Goal: Task Accomplishment & Management: Use online tool/utility

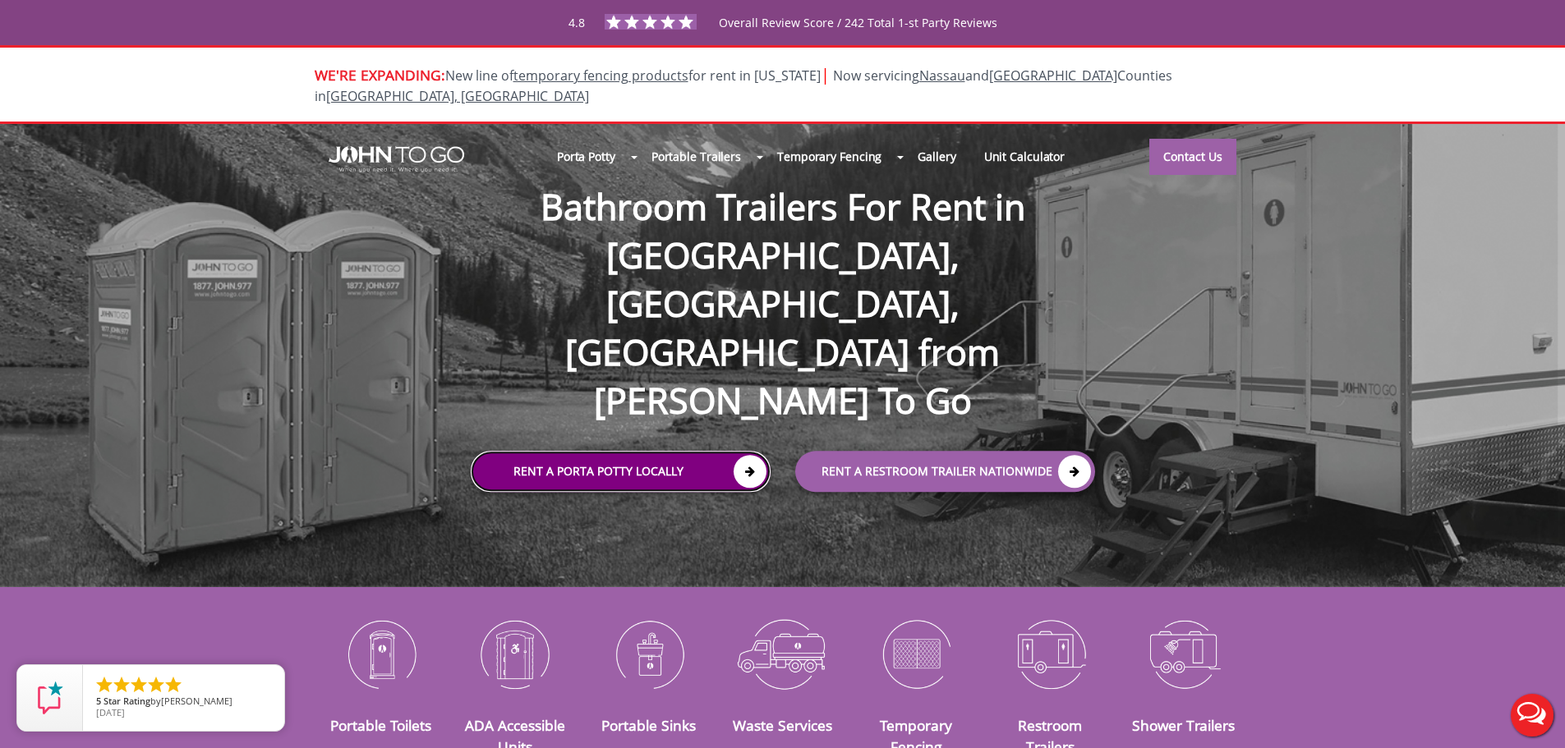
click at [751, 451] on link "Rent a Porta Potty Locally" at bounding box center [621, 471] width 300 height 41
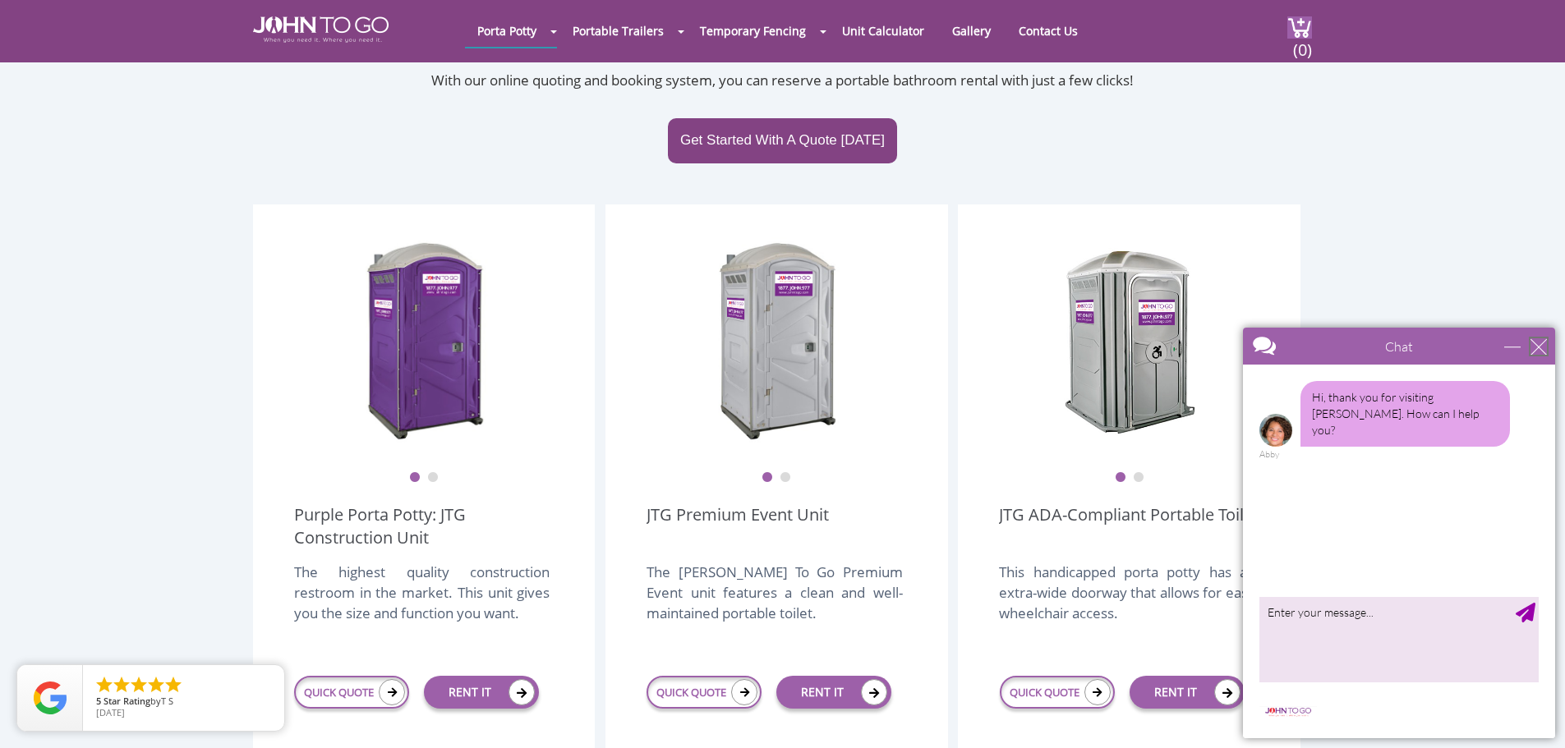
click at [1537, 349] on div "close" at bounding box center [1538, 346] width 16 height 16
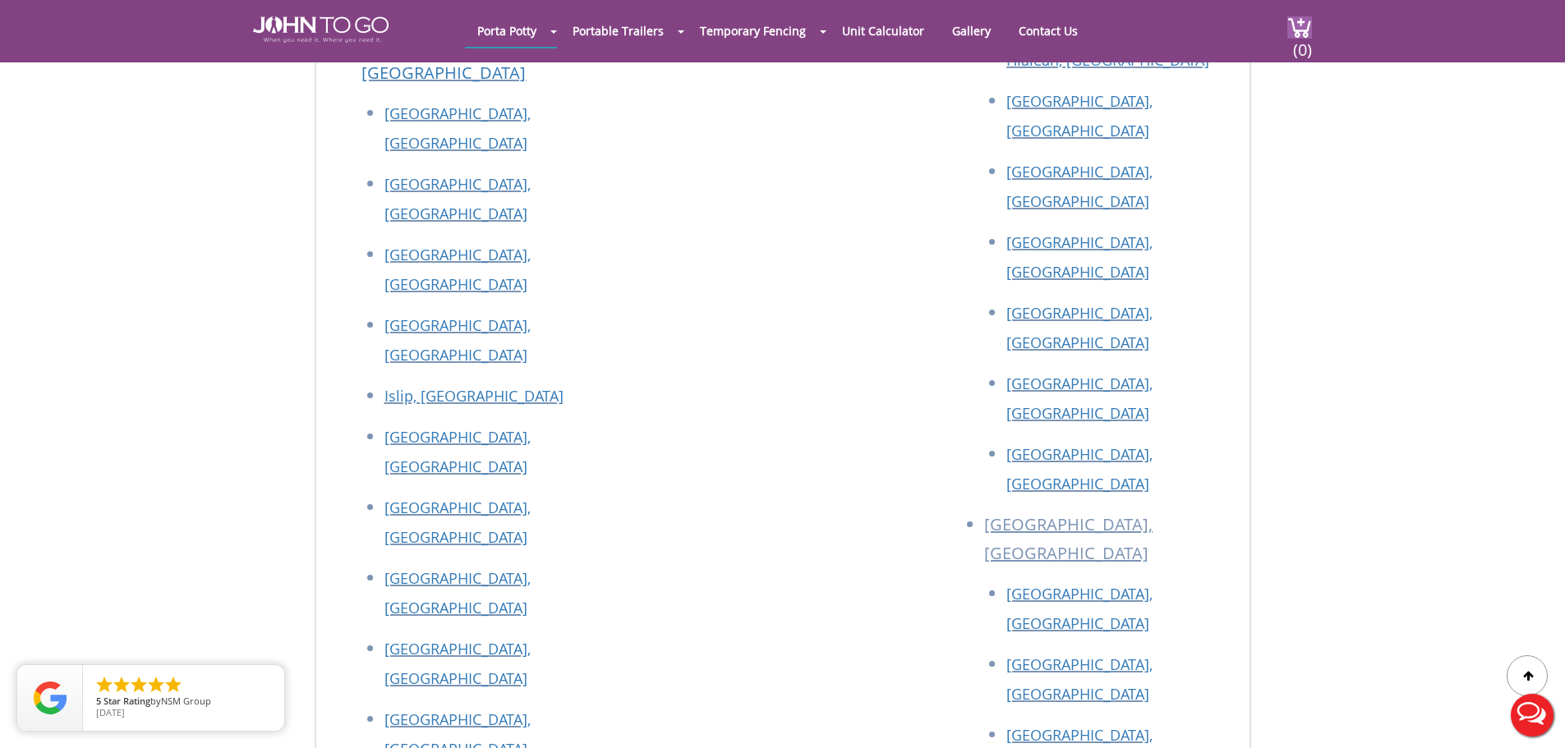
scroll to position [8049, 0]
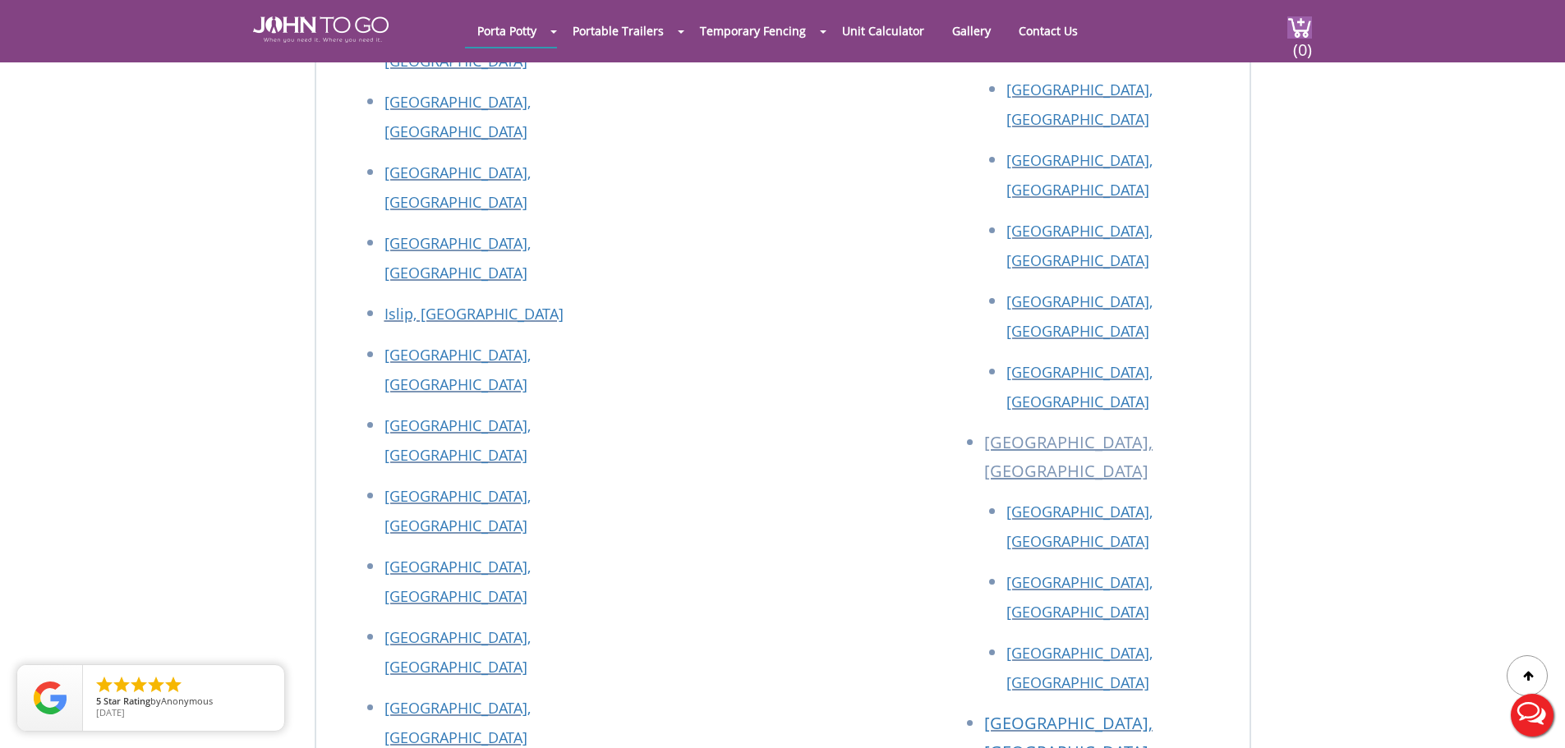
drag, startPoint x: 479, startPoint y: 490, endPoint x: 378, endPoint y: 485, distance: 101.1
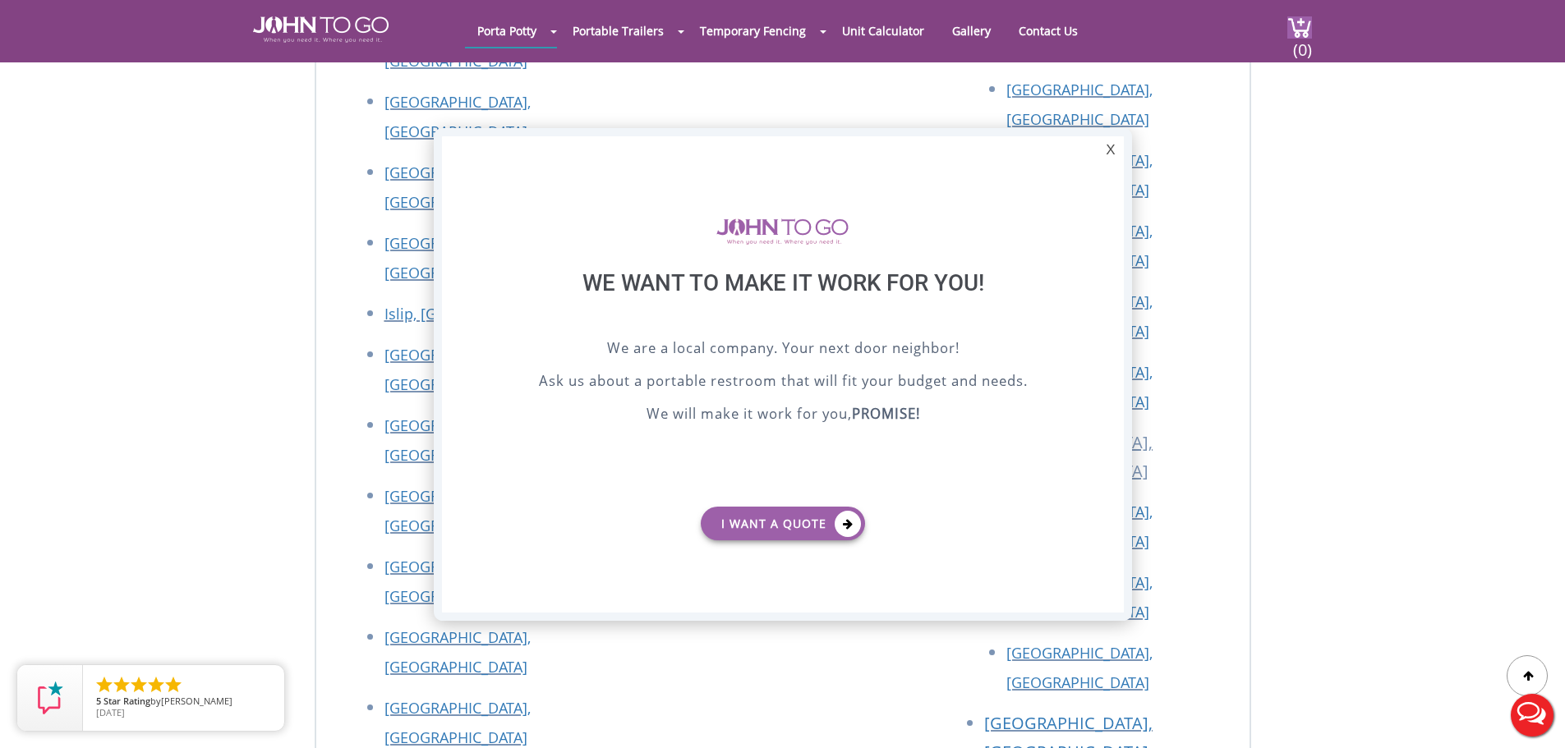
scroll to position [0, 0]
click at [1111, 153] on div "X" at bounding box center [1109, 150] width 25 height 28
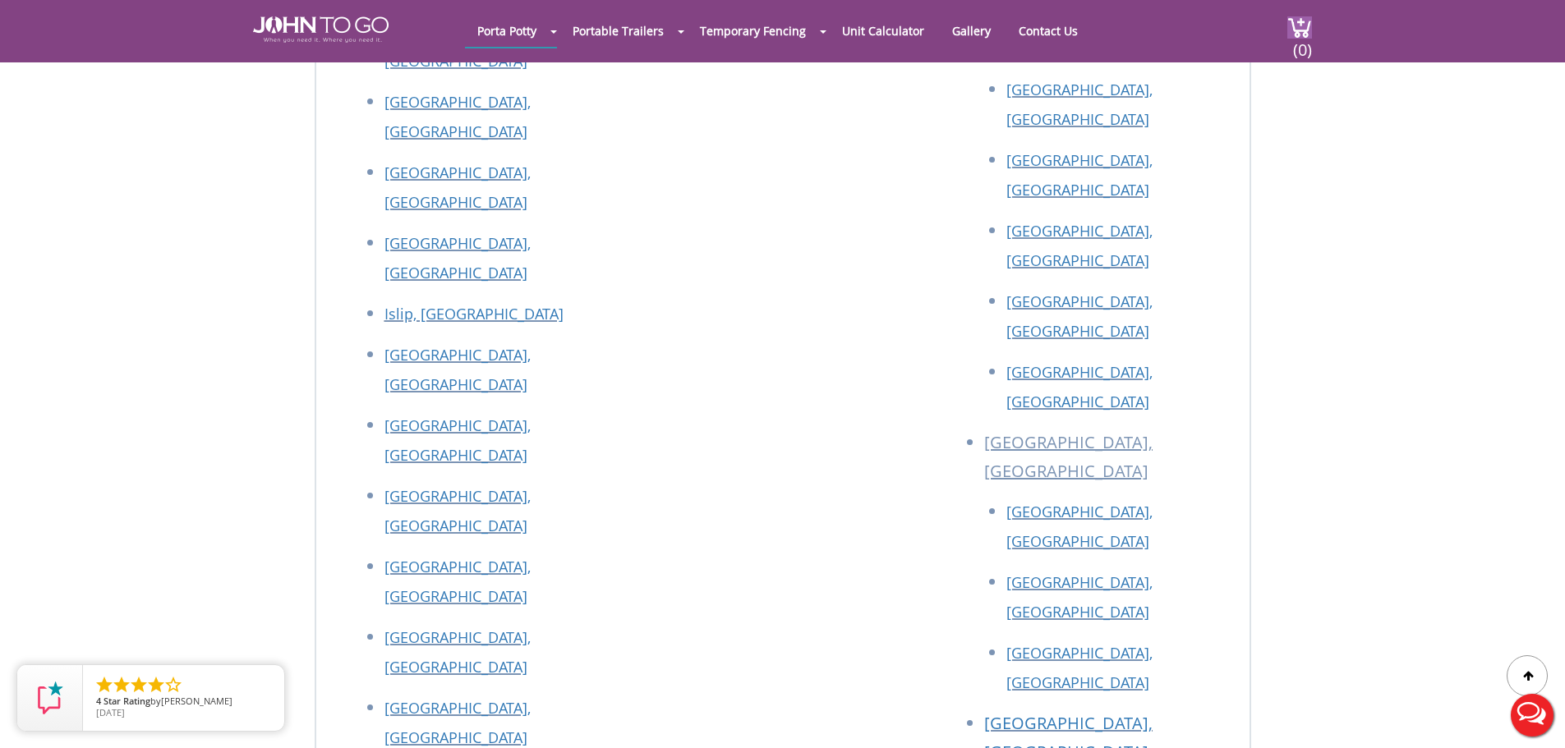
click at [1534, 719] on button "Live Chat" at bounding box center [1532, 716] width 66 height 66
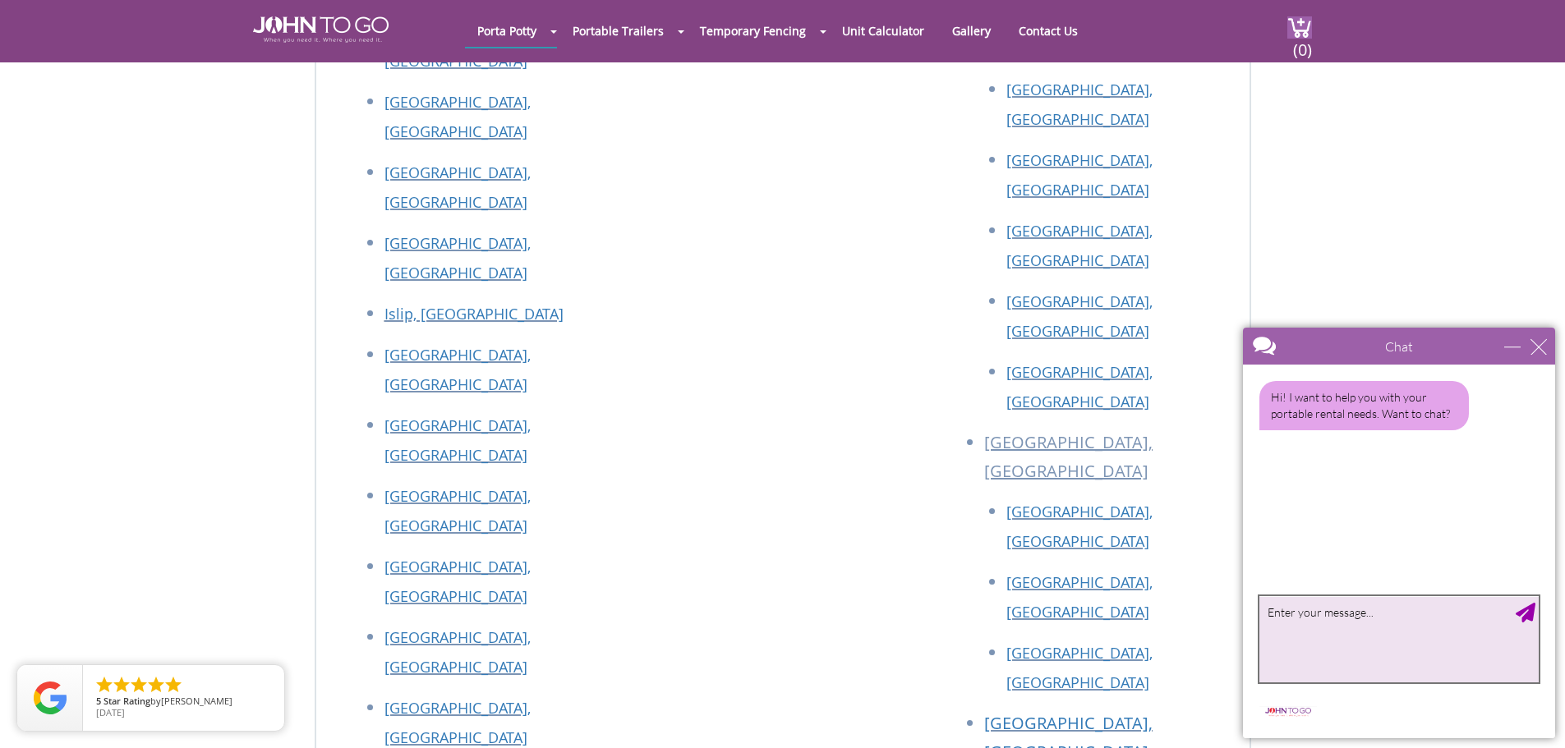
click at [1413, 618] on textarea "type your message" at bounding box center [1398, 639] width 279 height 86
type textarea "i just called to place an order for new service and a pickup at another job sit…"
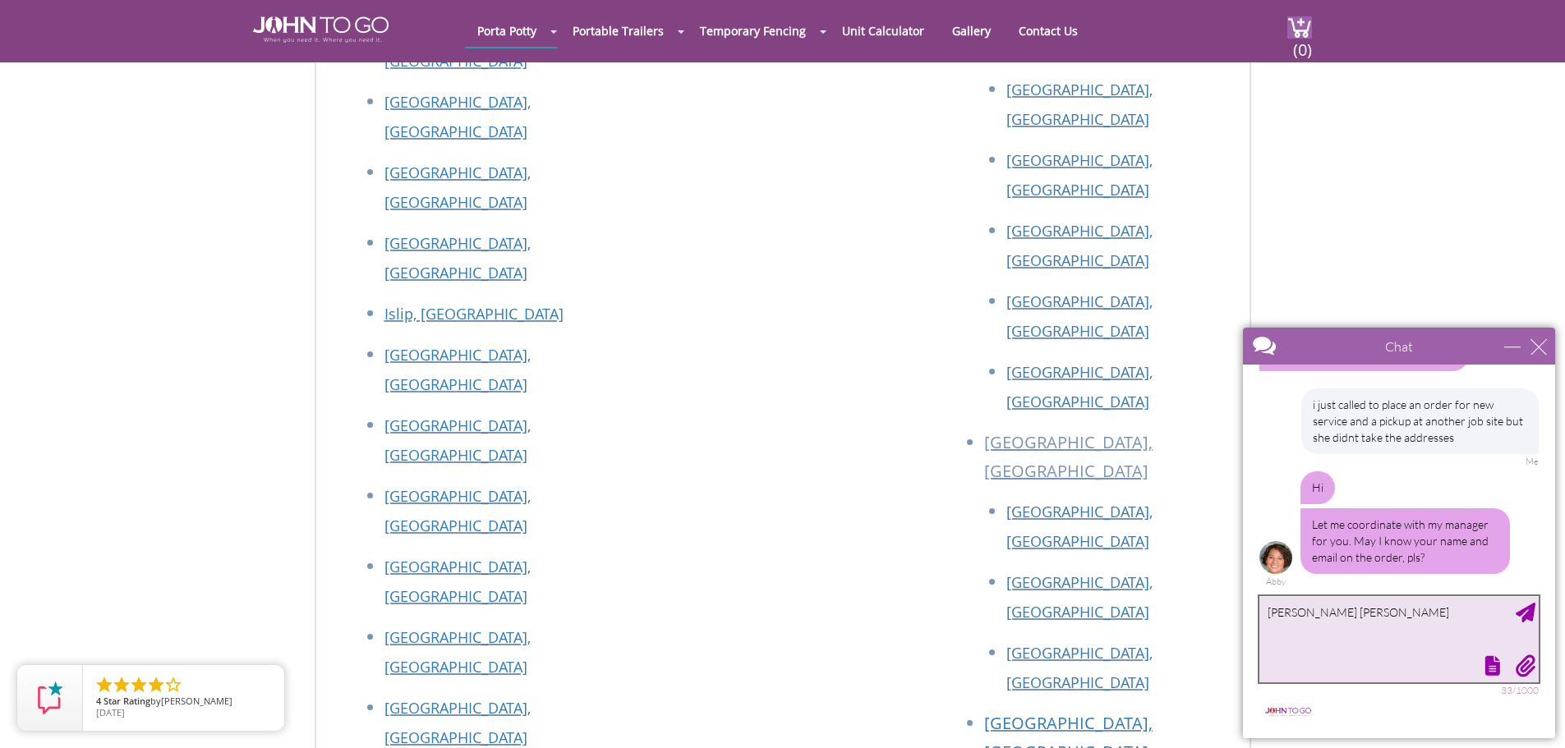
scroll to position [109, 0]
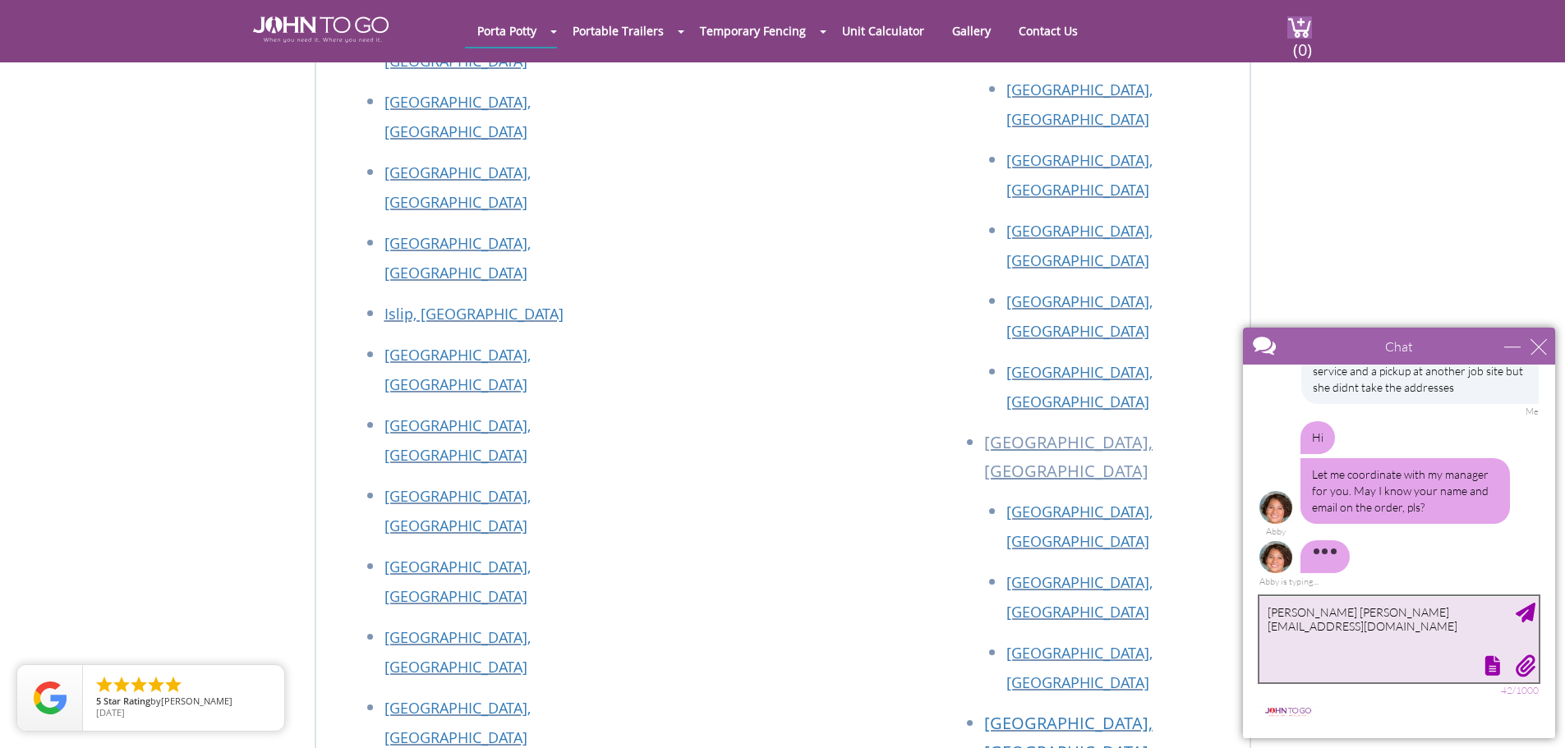
type textarea "[PERSON_NAME] [PERSON_NAME][EMAIL_ADDRESS][DOMAIN_NAME]"
click at [1527, 618] on div "Send Message" at bounding box center [1525, 613] width 20 height 20
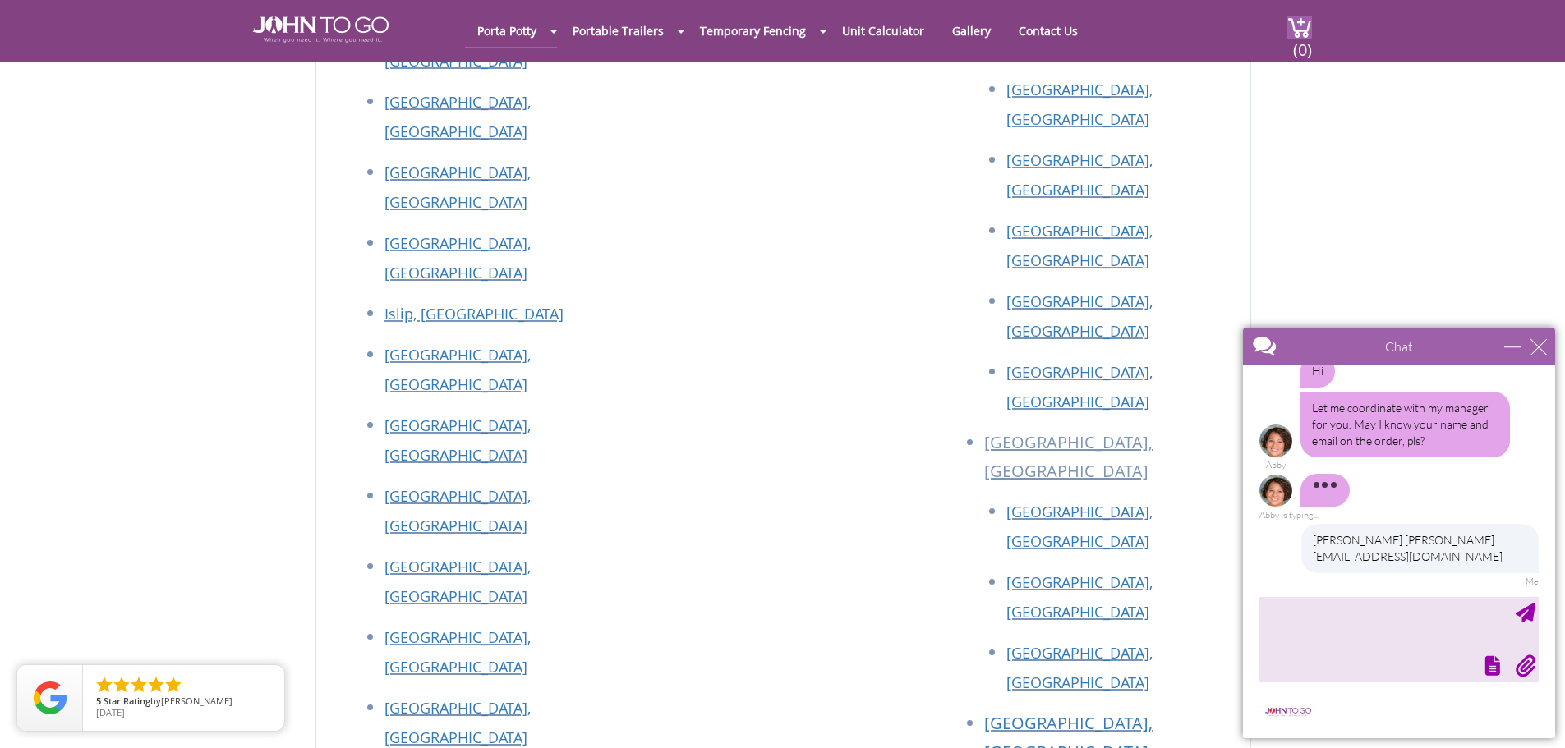
click at [1354, 664] on div at bounding box center [1397, 664] width 283 height 23
click at [1354, 648] on textarea "type your message" at bounding box center [1398, 639] width 279 height 86
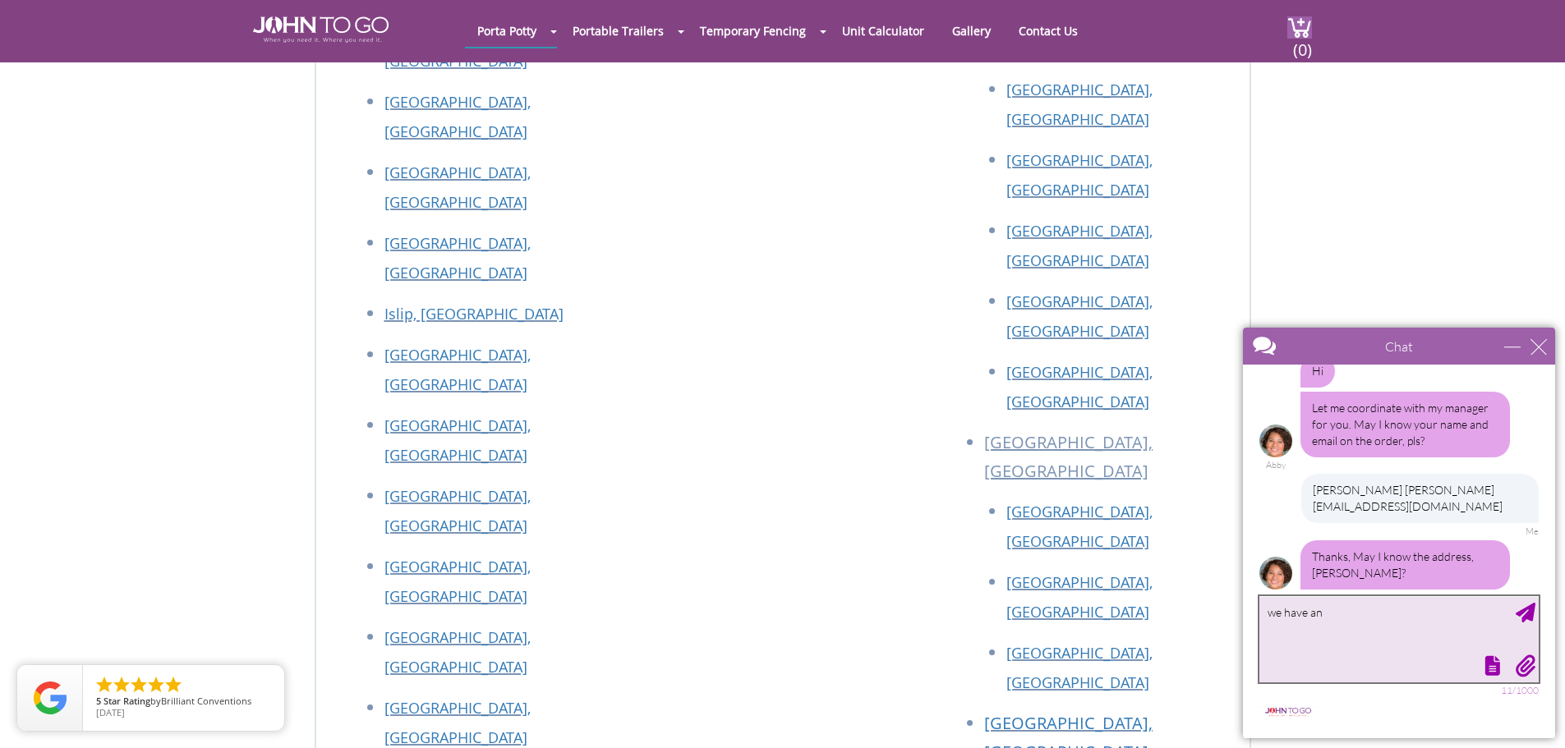
scroll to position [192, 0]
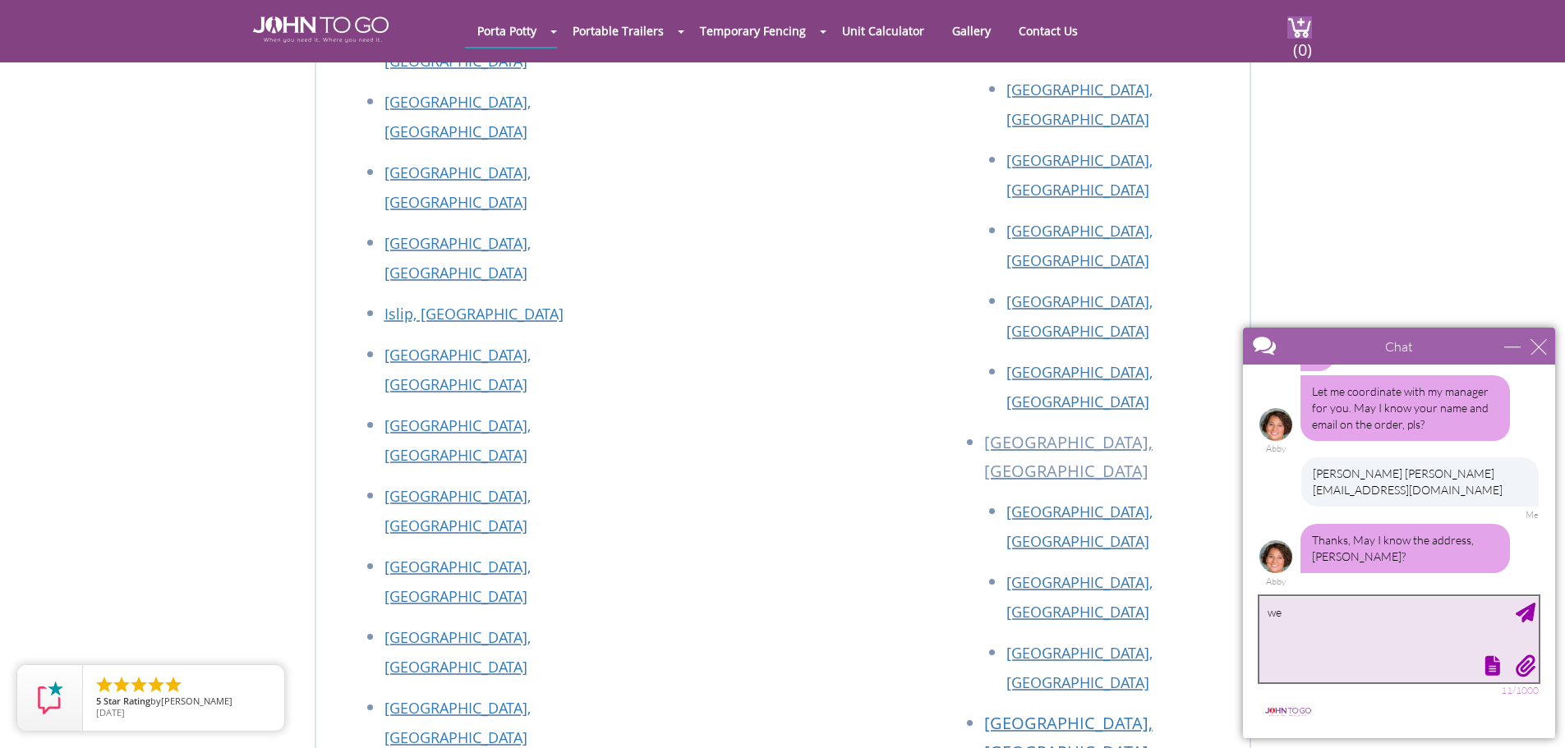
type textarea "w"
type textarea "s"
drag, startPoint x: 1367, startPoint y: 609, endPoint x: 1373, endPoint y: 618, distance: 10.5
click at [1373, 618] on textarea "for new service [STREET_ADDRESS]" at bounding box center [1398, 639] width 279 height 86
click at [1365, 614] on textarea "for new service [STREET_ADDRESS]" at bounding box center [1398, 639] width 279 height 86
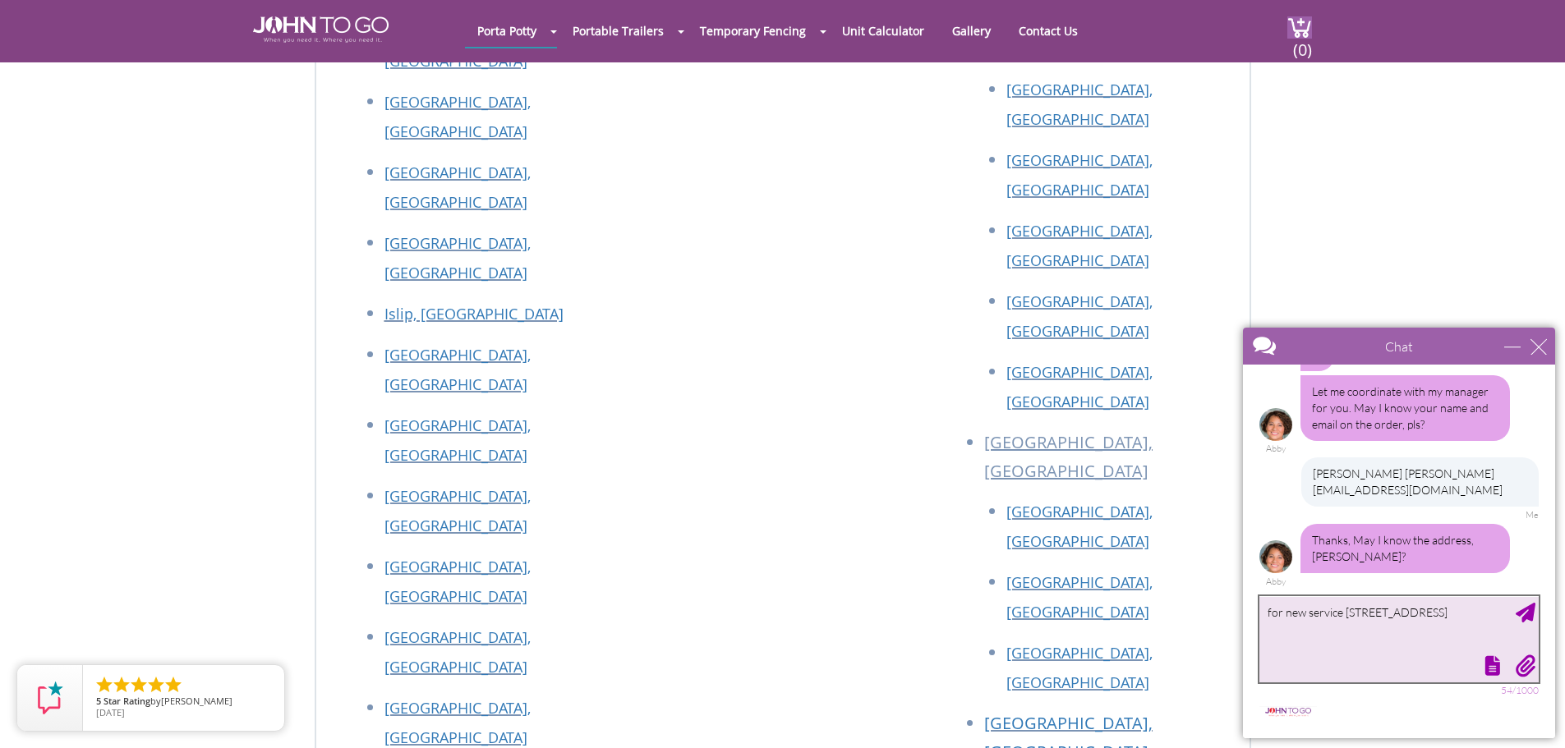
click at [1367, 609] on textarea "for new service [STREET_ADDRESS]" at bounding box center [1398, 639] width 279 height 86
click at [1382, 614] on textarea "for new service [STREET_ADDRESS]" at bounding box center [1398, 639] width 279 height 86
type textarea "for new service [STREET_ADDRESS][PERSON_NAME]"
click at [1386, 670] on div at bounding box center [1397, 664] width 283 height 23
click at [1356, 650] on textarea "for new service [STREET_ADDRESS][PERSON_NAME]" at bounding box center [1398, 639] width 279 height 86
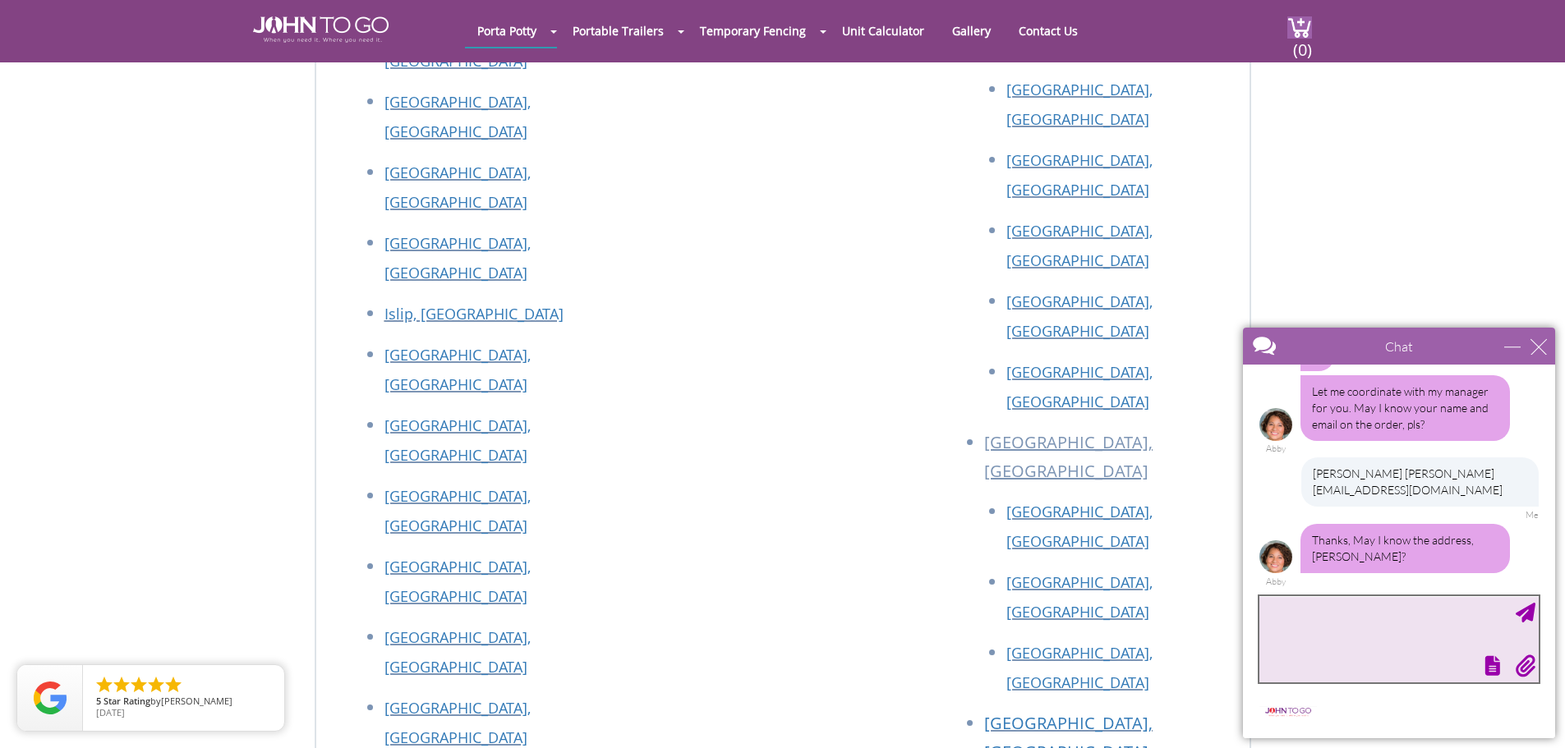
scroll to position [259, 0]
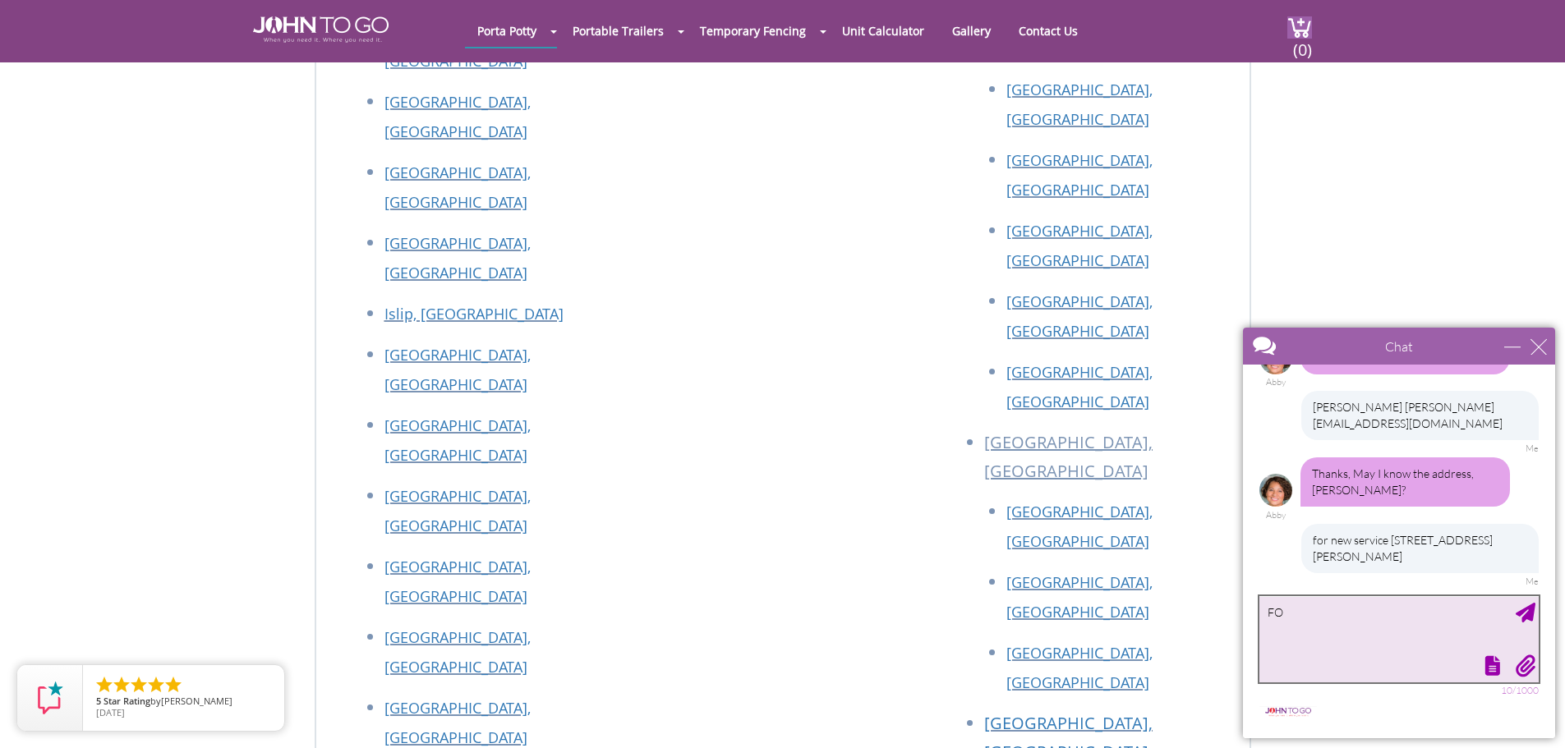
type textarea "F"
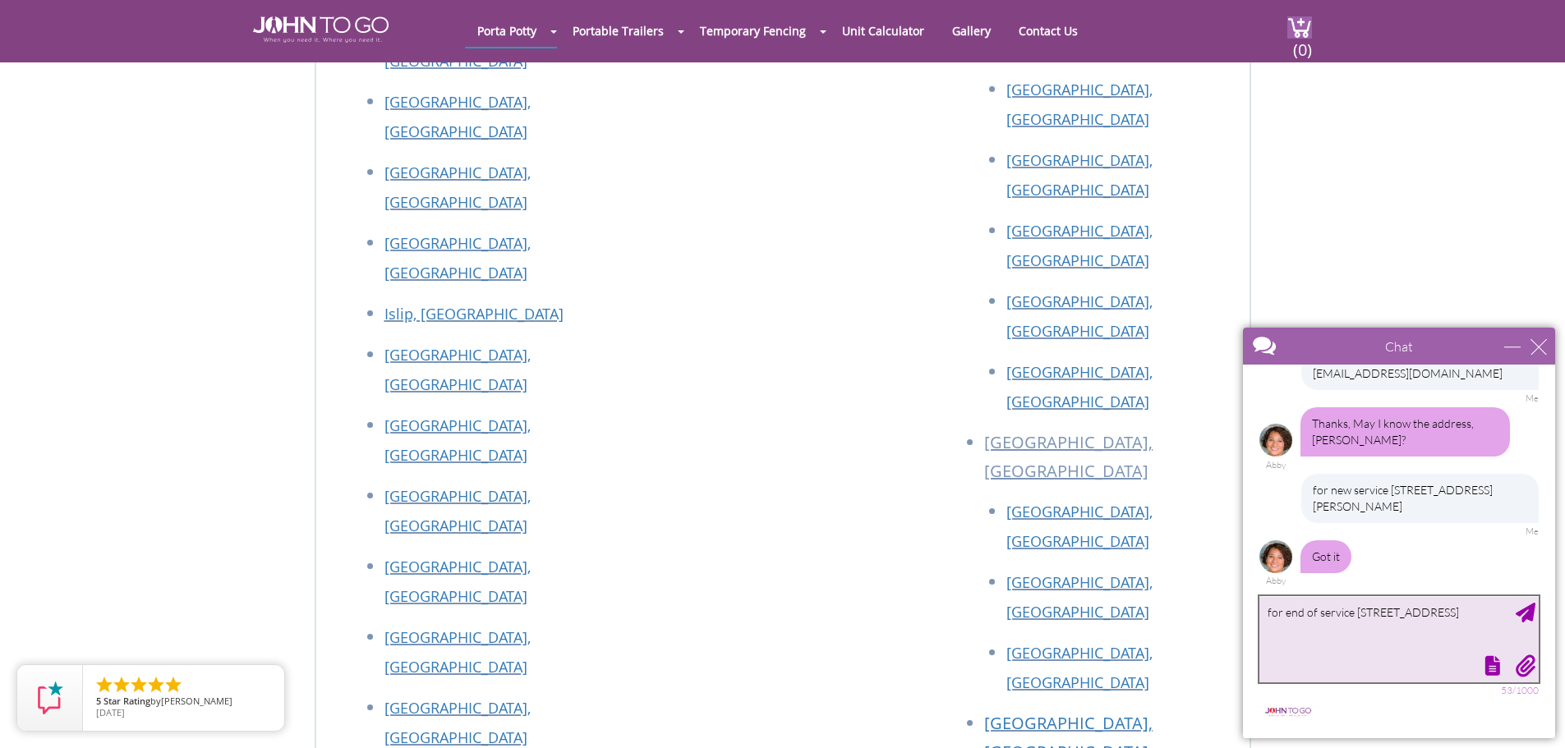
type textarea "for end of service [STREET_ADDRESS]"
click at [1521, 615] on div "Send Message" at bounding box center [1525, 613] width 20 height 20
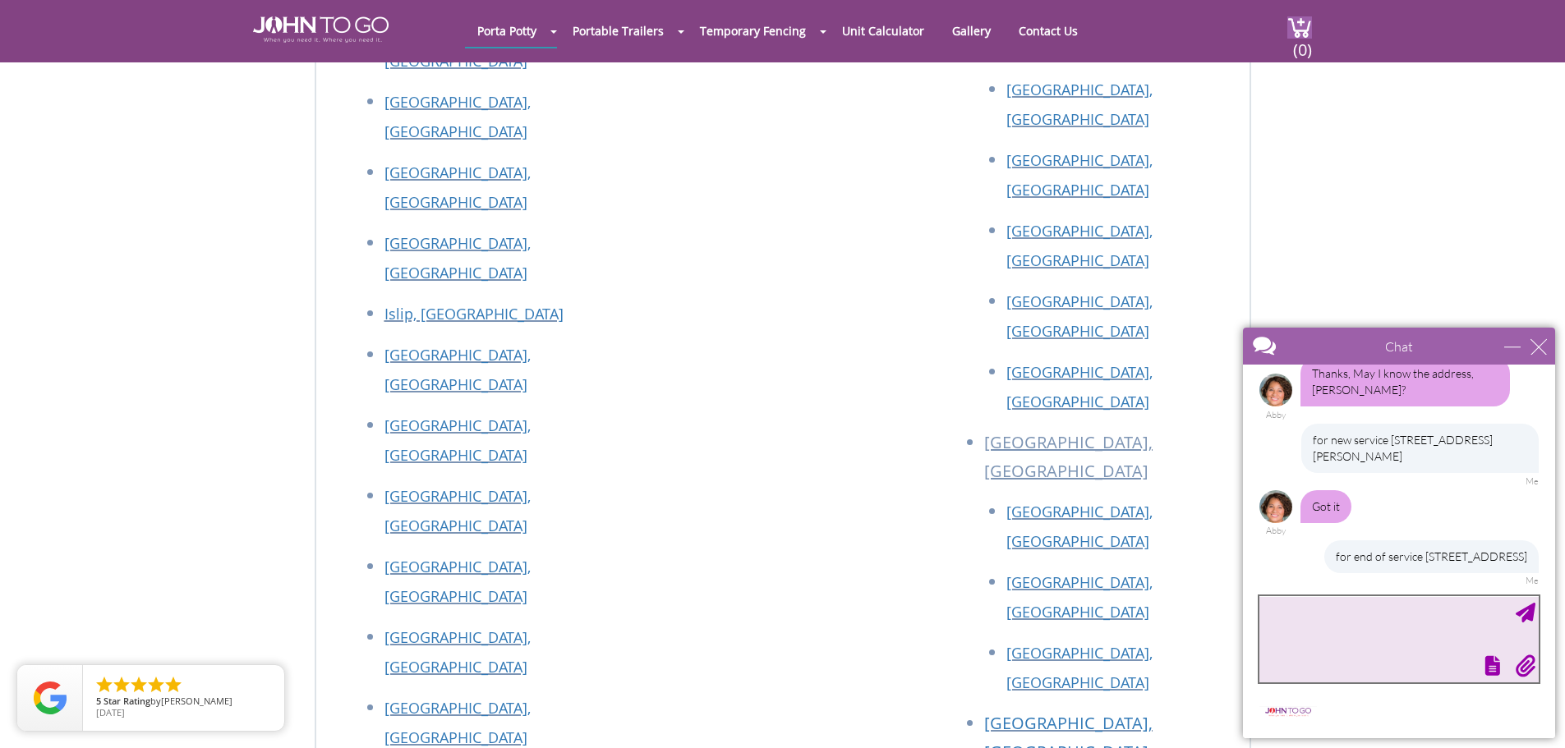
click at [1374, 637] on textarea "type your message" at bounding box center [1398, 639] width 279 height 86
drag, startPoint x: 1514, startPoint y: 342, endPoint x: 1514, endPoint y: 322, distance: 20.5
click at [1514, 343] on div "minimize" at bounding box center [1512, 346] width 16 height 16
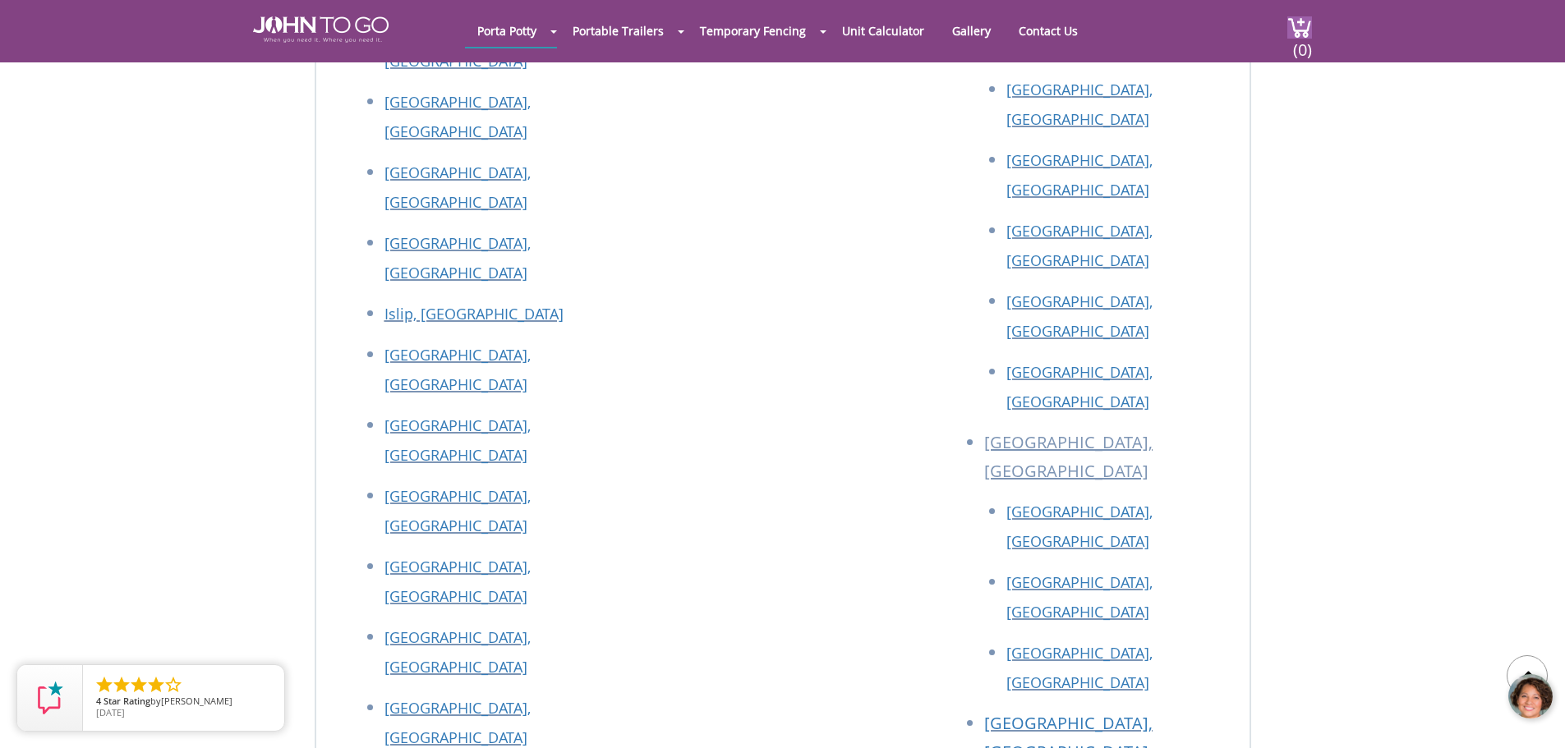
drag, startPoint x: 1528, startPoint y: 696, endPoint x: 1790, endPoint y: 676, distance: 263.6
click at [1528, 696] on div at bounding box center [1530, 697] width 49 height 49
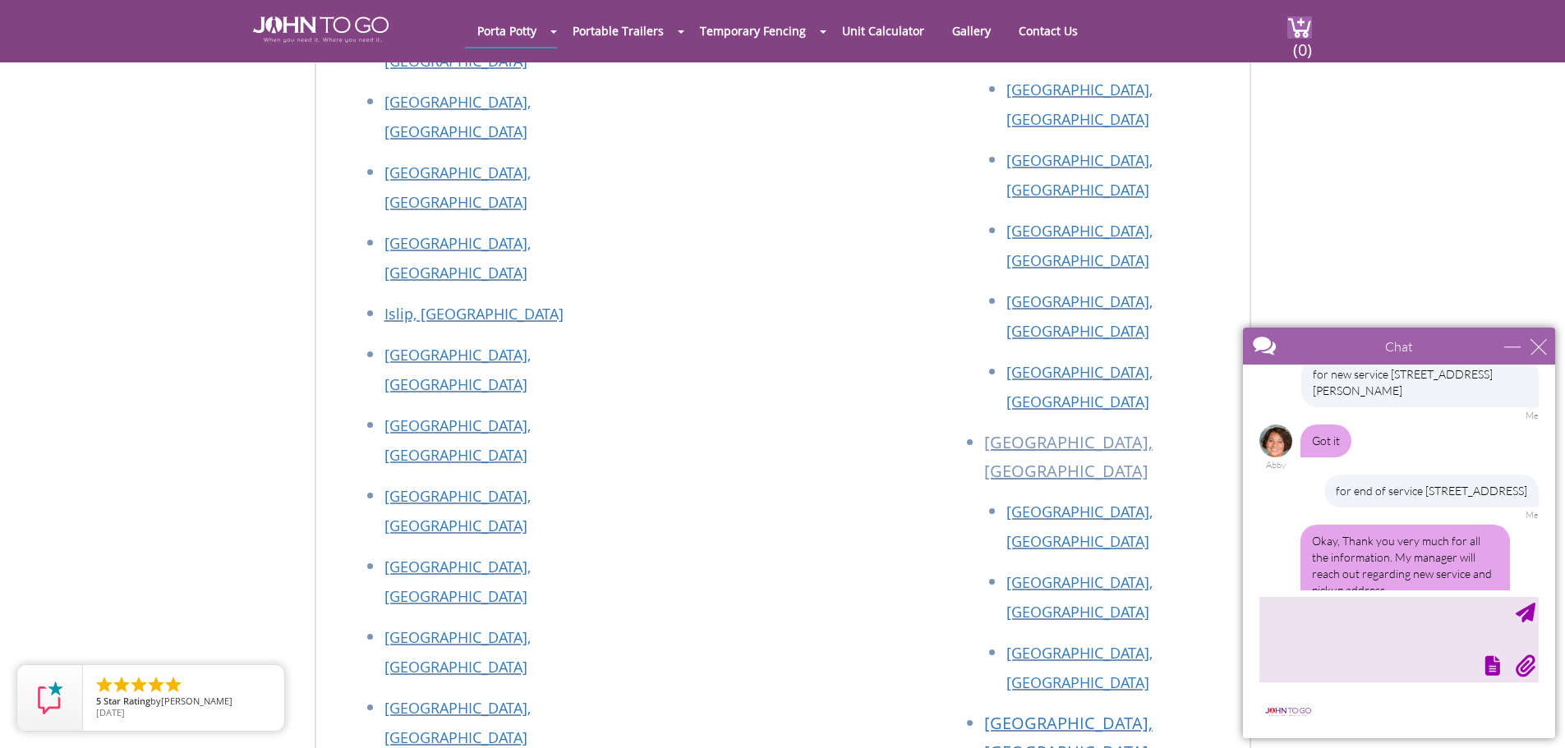
scroll to position [527, 0]
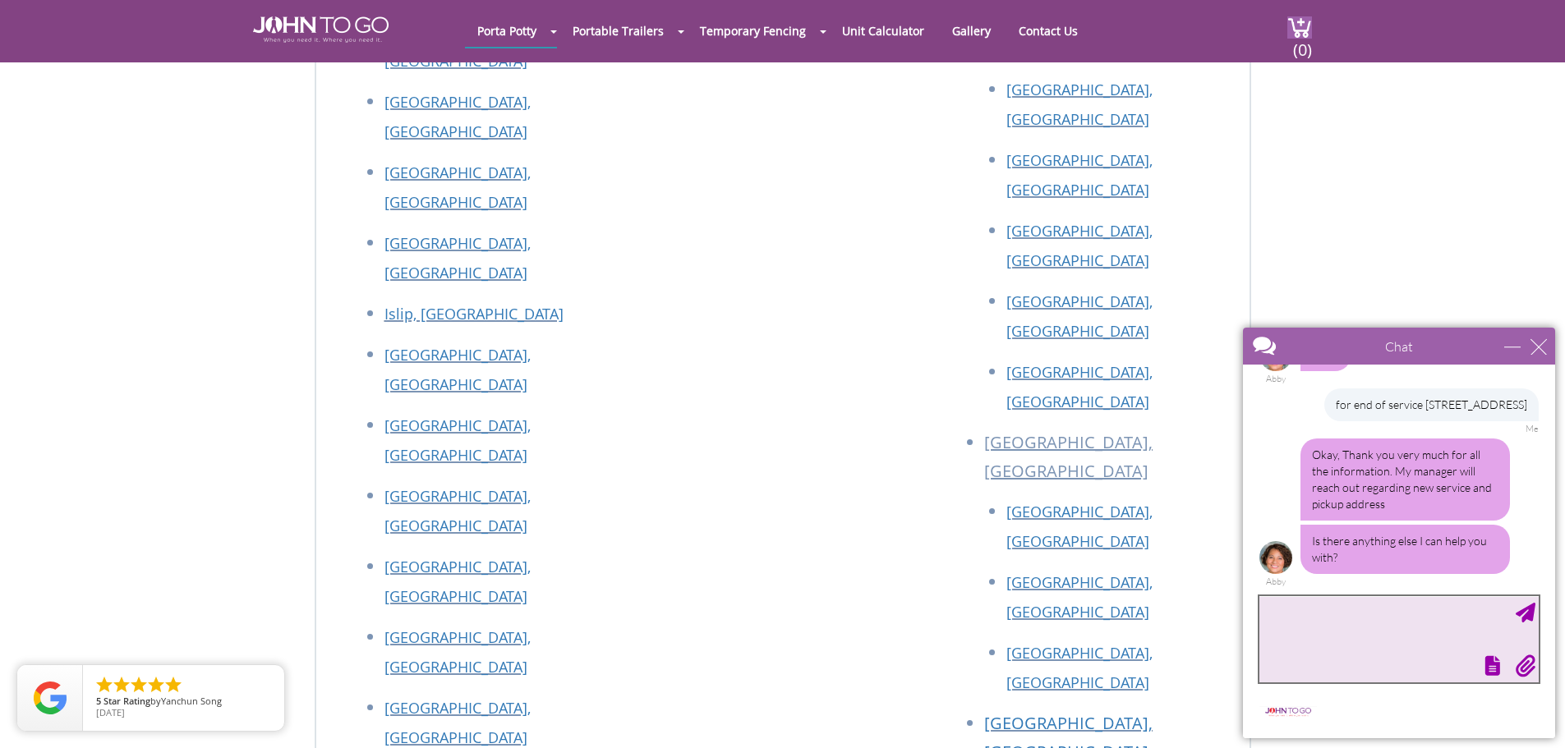
click at [1370, 604] on textarea "type your message" at bounding box center [1398, 639] width 279 height 86
type textarea "no thats all"
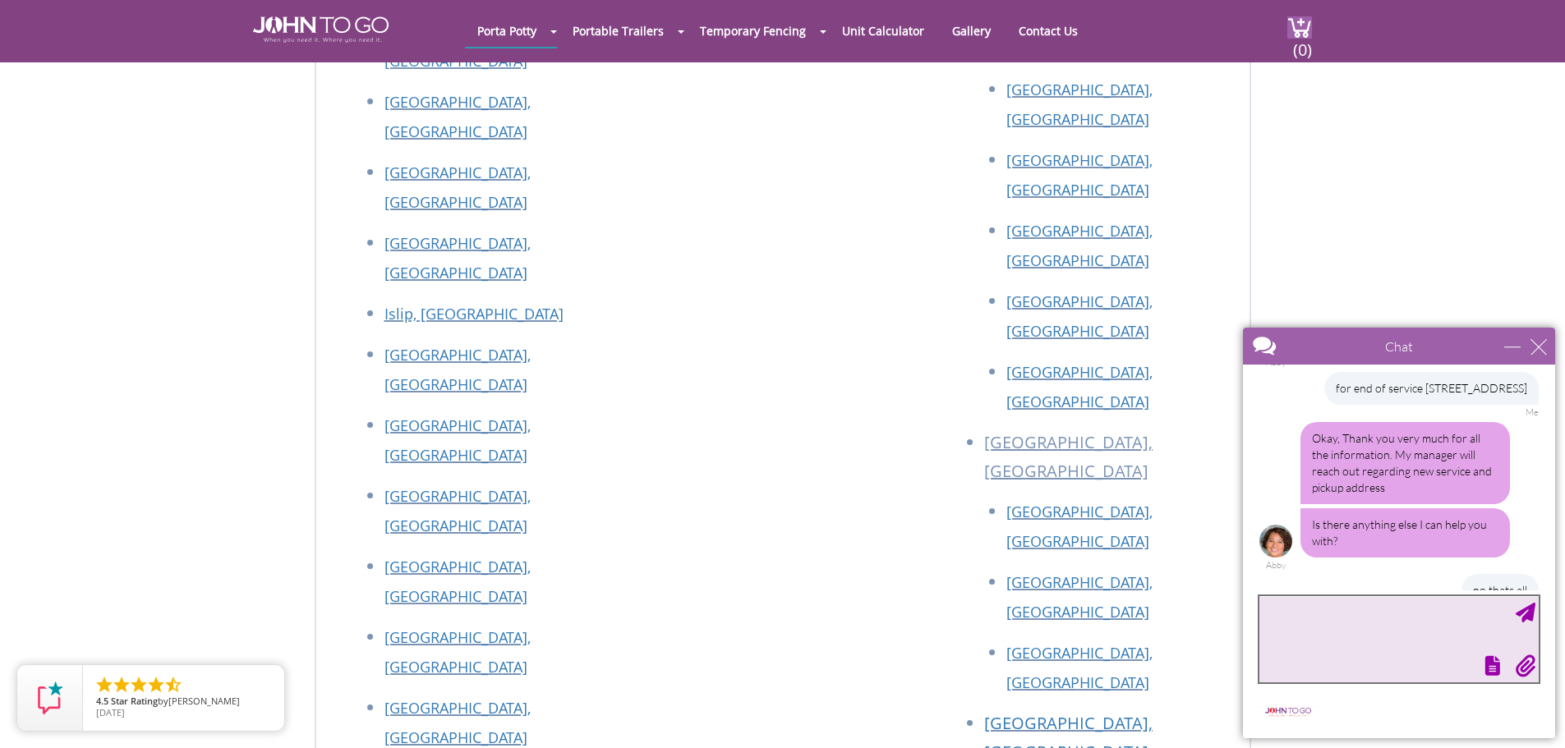
scroll to position [577, 0]
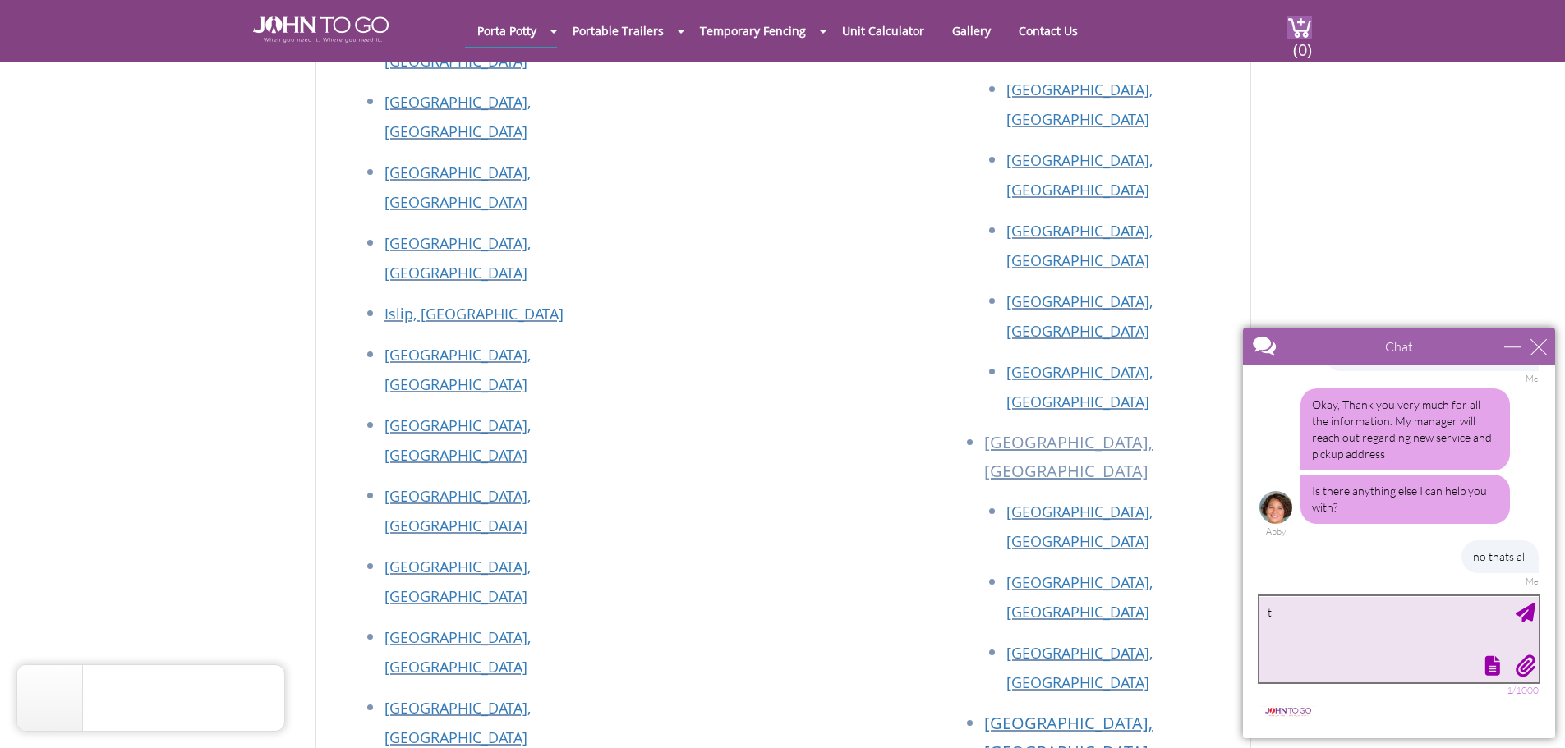
type textarea "ty"
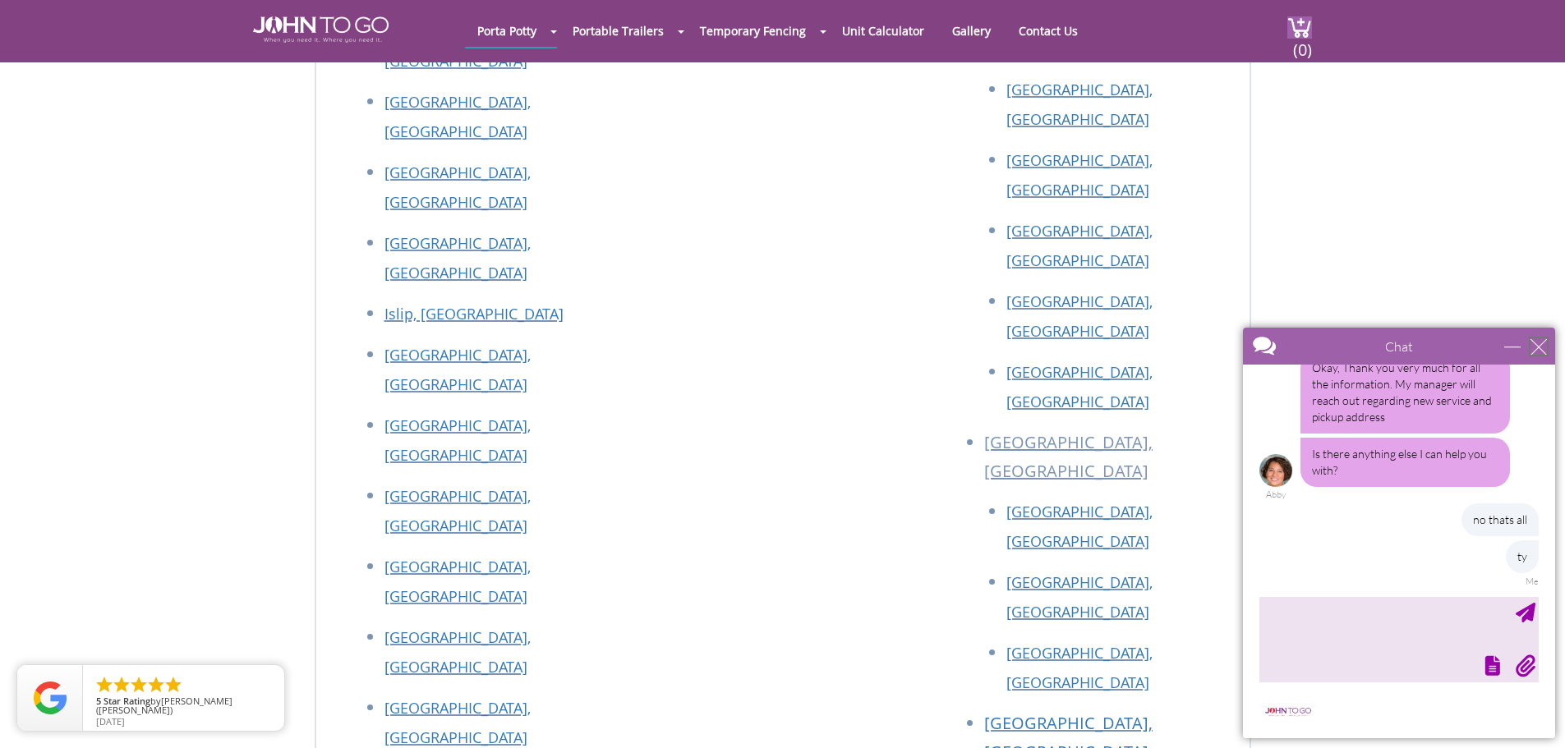
click at [1532, 345] on div "close" at bounding box center [1538, 346] width 16 height 16
type input "Continue Chat"
type input "End Chat"
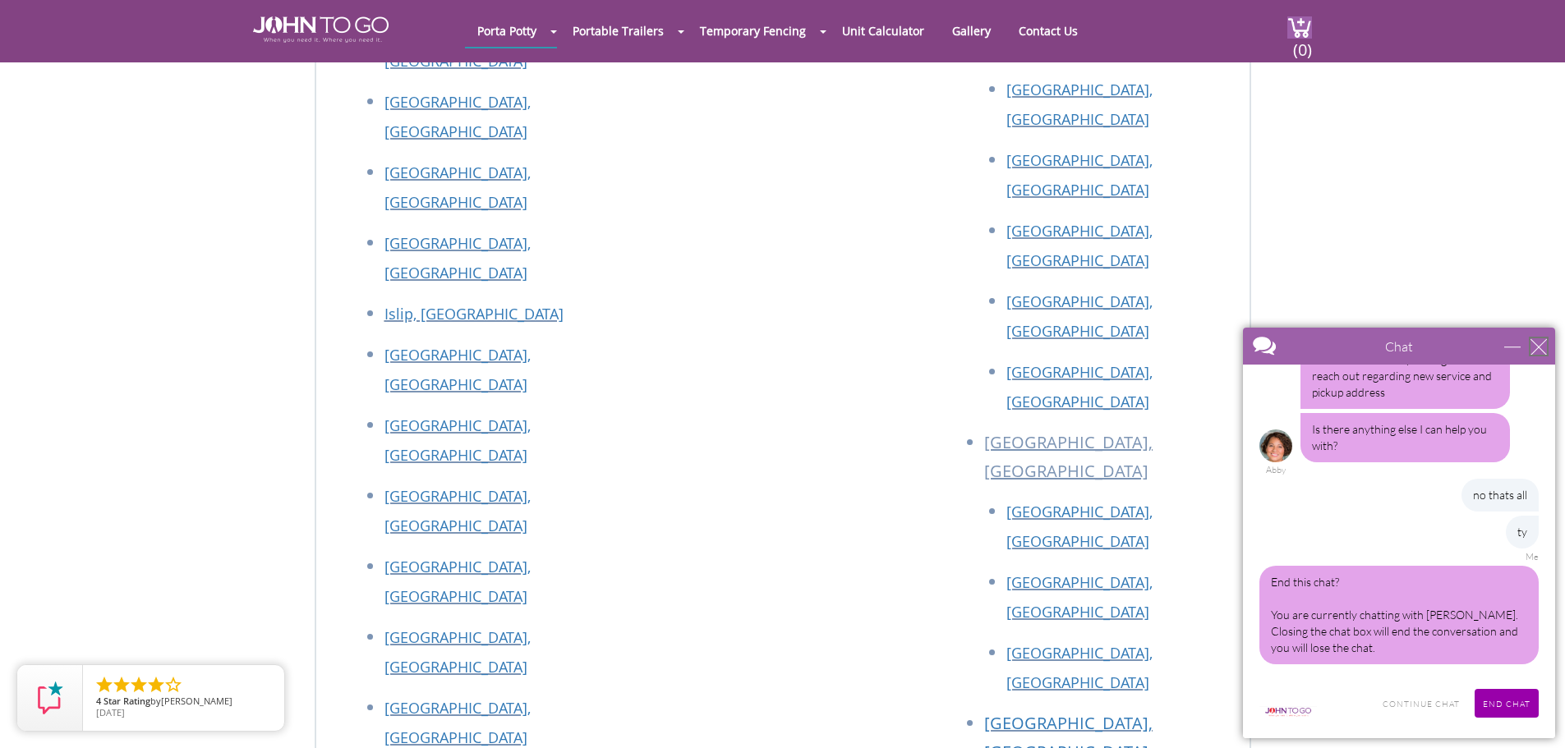
scroll to position [557, 0]
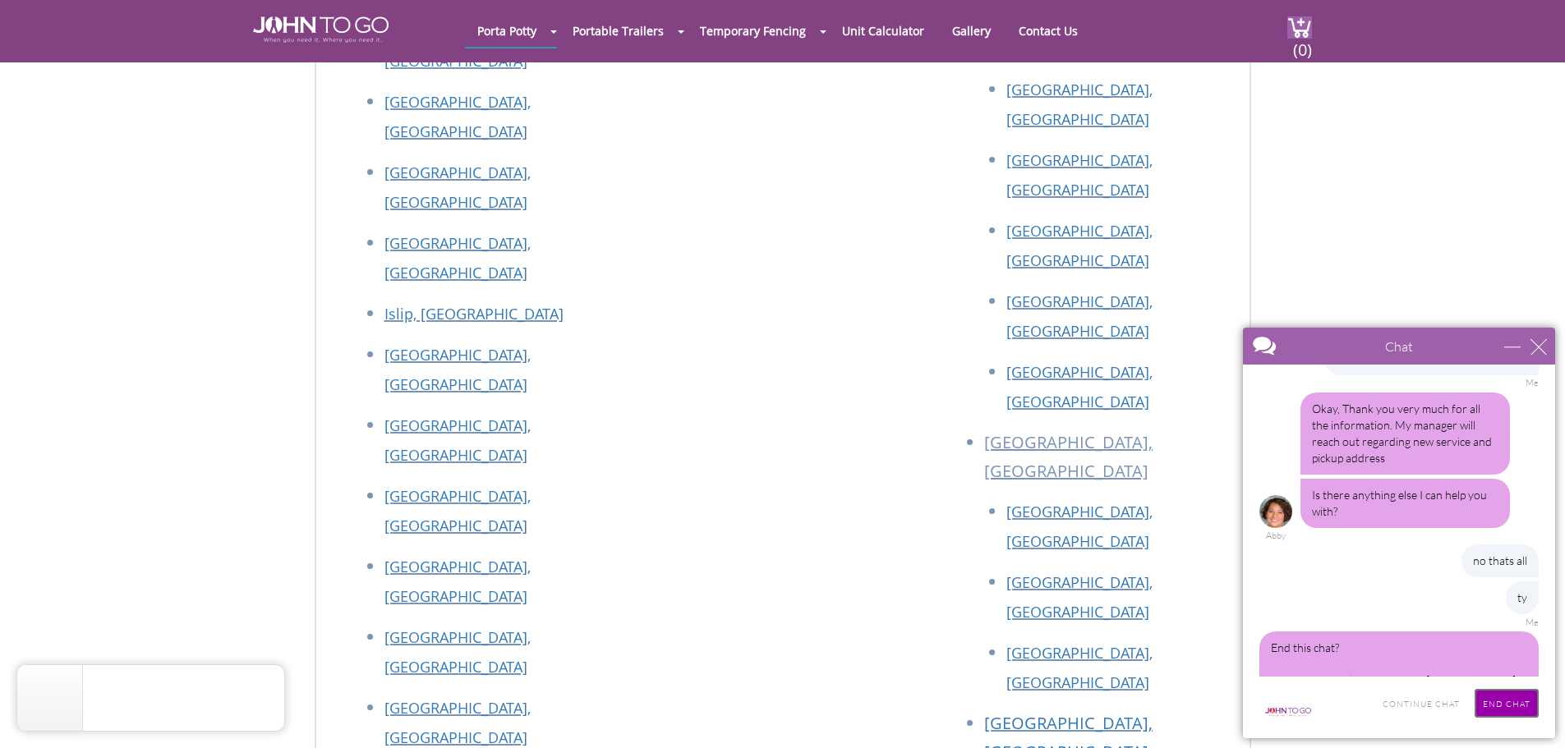
click at [1514, 689] on input "End Chat" at bounding box center [1506, 703] width 64 height 29
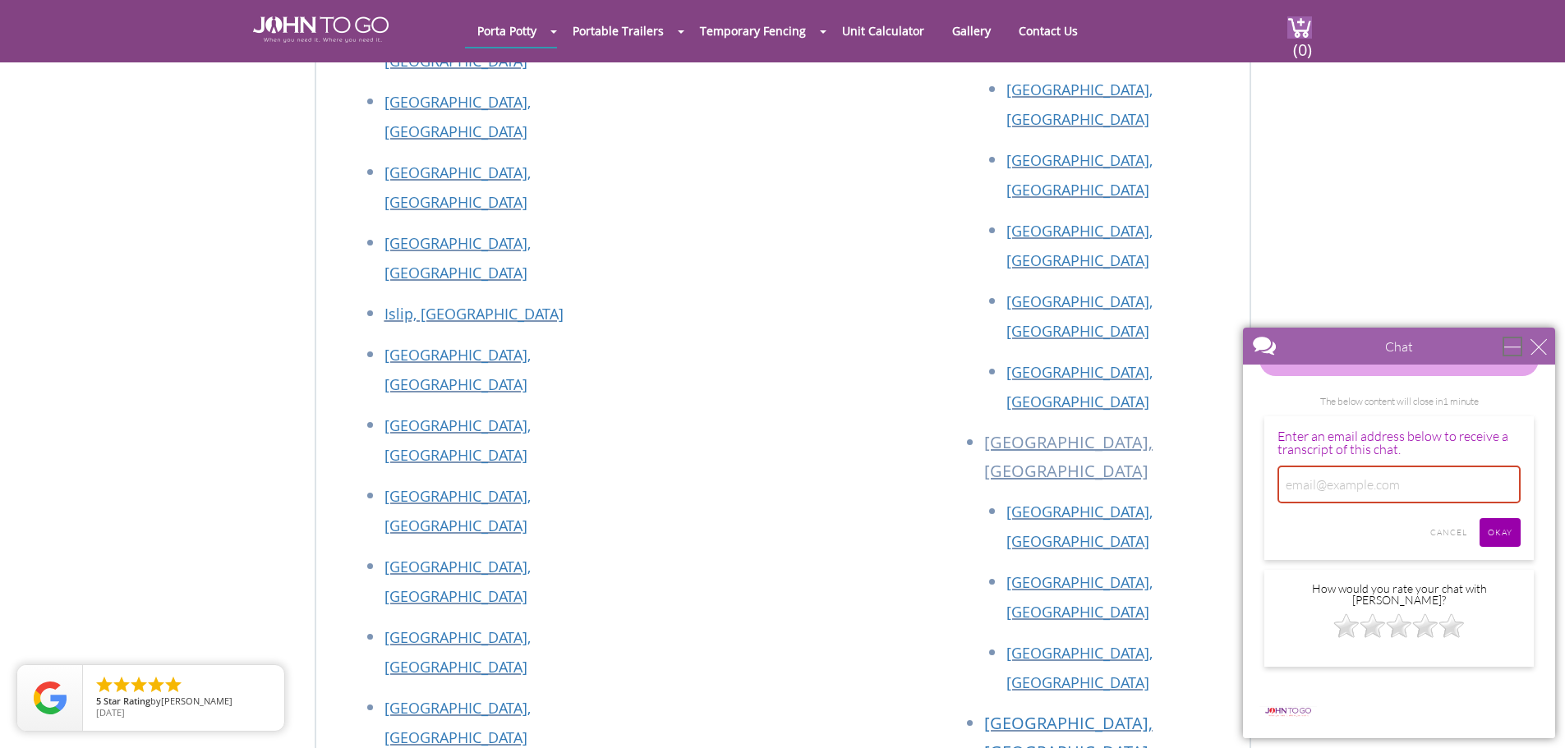
click at [1516, 346] on div "minimize" at bounding box center [1512, 346] width 16 height 16
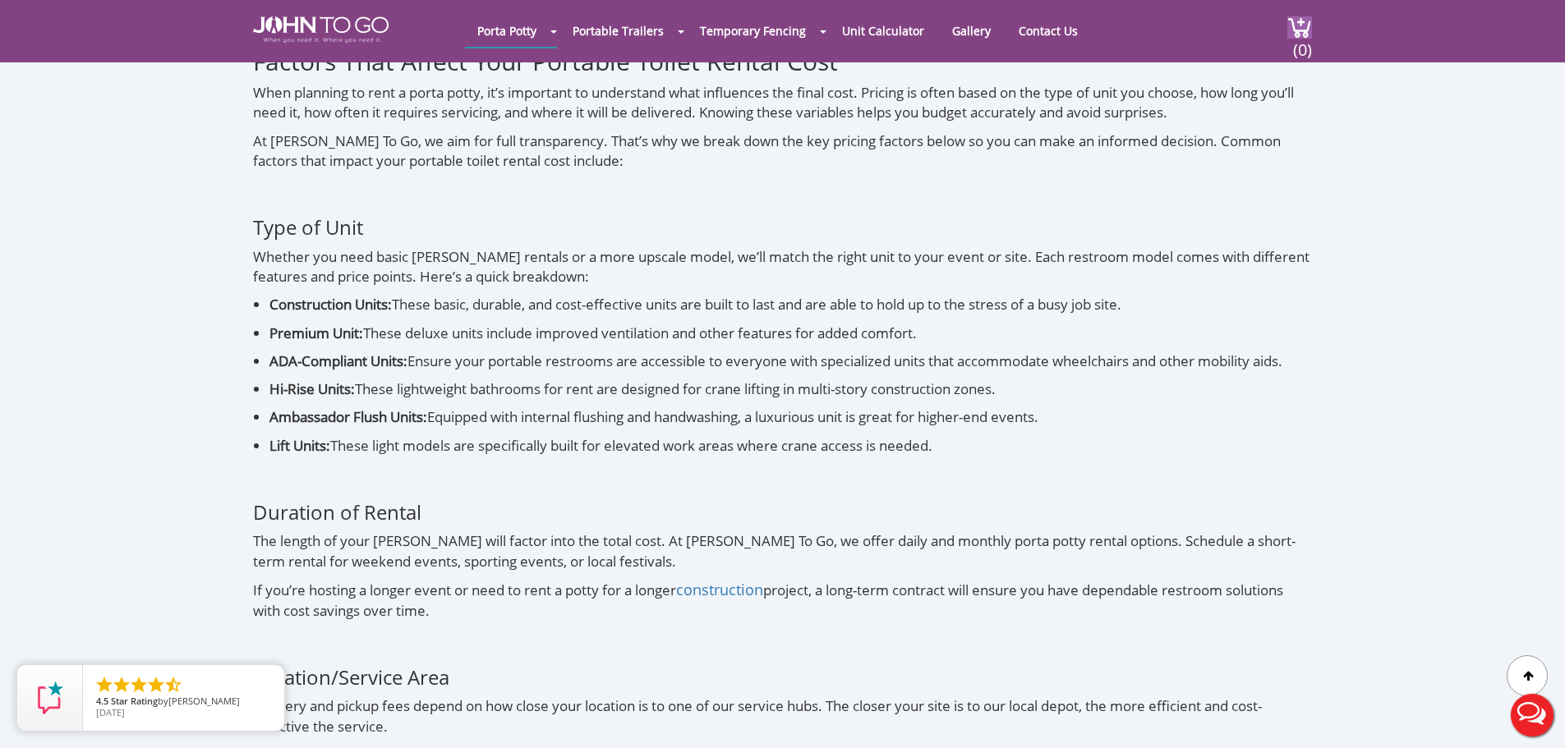
scroll to position [5092, 0]
